Goal: Browse casually: Explore the website without a specific task or goal

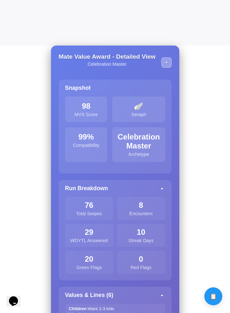
click at [169, 66] on button at bounding box center [166, 62] width 10 height 10
click at [168, 65] on button at bounding box center [166, 62] width 10 height 10
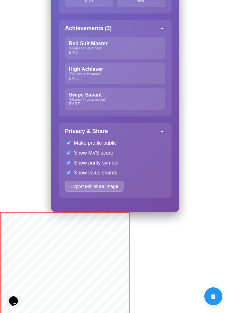
scroll to position [742, 0]
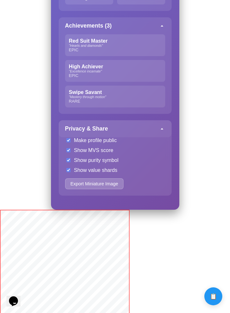
click at [162, 136] on div "Privacy & Share" at bounding box center [115, 128] width 113 height 17
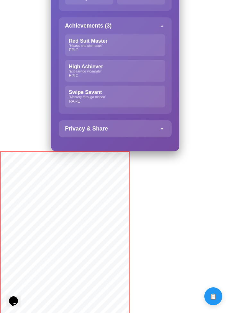
click at [162, 136] on div "Privacy & Share" at bounding box center [115, 128] width 113 height 17
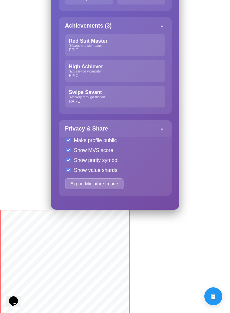
click at [162, 136] on div "Privacy & Share" at bounding box center [115, 128] width 113 height 17
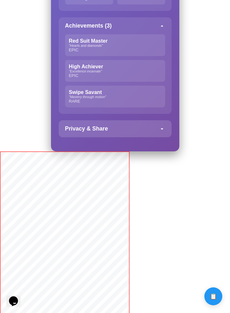
click at [162, 136] on div "Privacy & Share" at bounding box center [115, 128] width 113 height 17
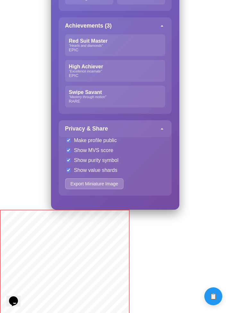
click at [162, 136] on div "Privacy & Share" at bounding box center [115, 128] width 113 height 17
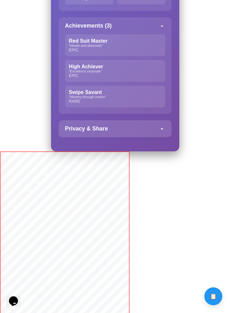
click at [162, 136] on div "Privacy & Share" at bounding box center [115, 128] width 113 height 17
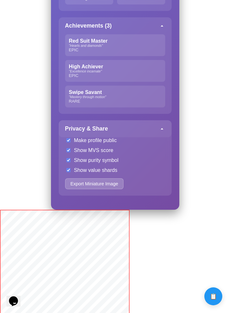
click at [162, 136] on div "Privacy & Share" at bounding box center [115, 128] width 113 height 17
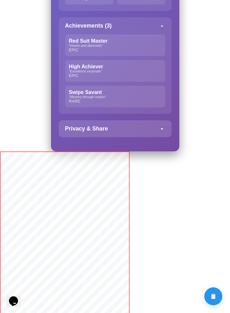
click at [162, 136] on div "Privacy & Share" at bounding box center [115, 128] width 113 height 17
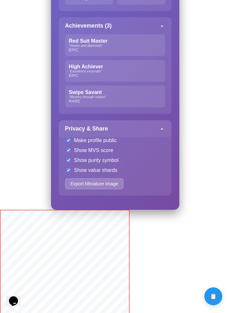
click at [162, 136] on div "Privacy & Share" at bounding box center [115, 128] width 113 height 17
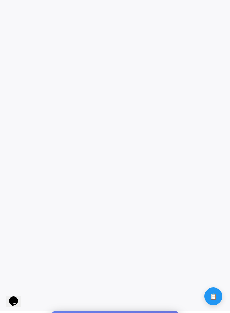
scroll to position [3, 0]
